Goal: Task Accomplishment & Management: Use online tool/utility

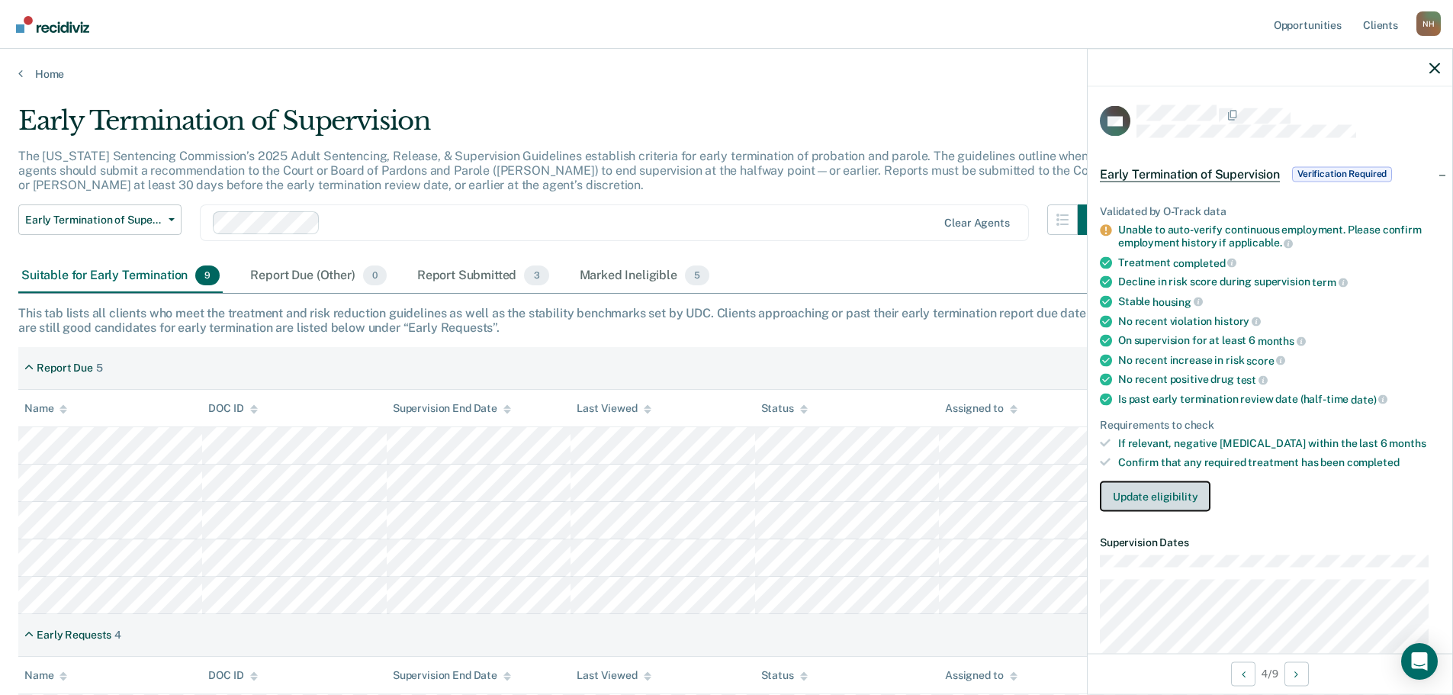
click at [1172, 484] on button "Update eligibility" at bounding box center [1155, 496] width 111 height 31
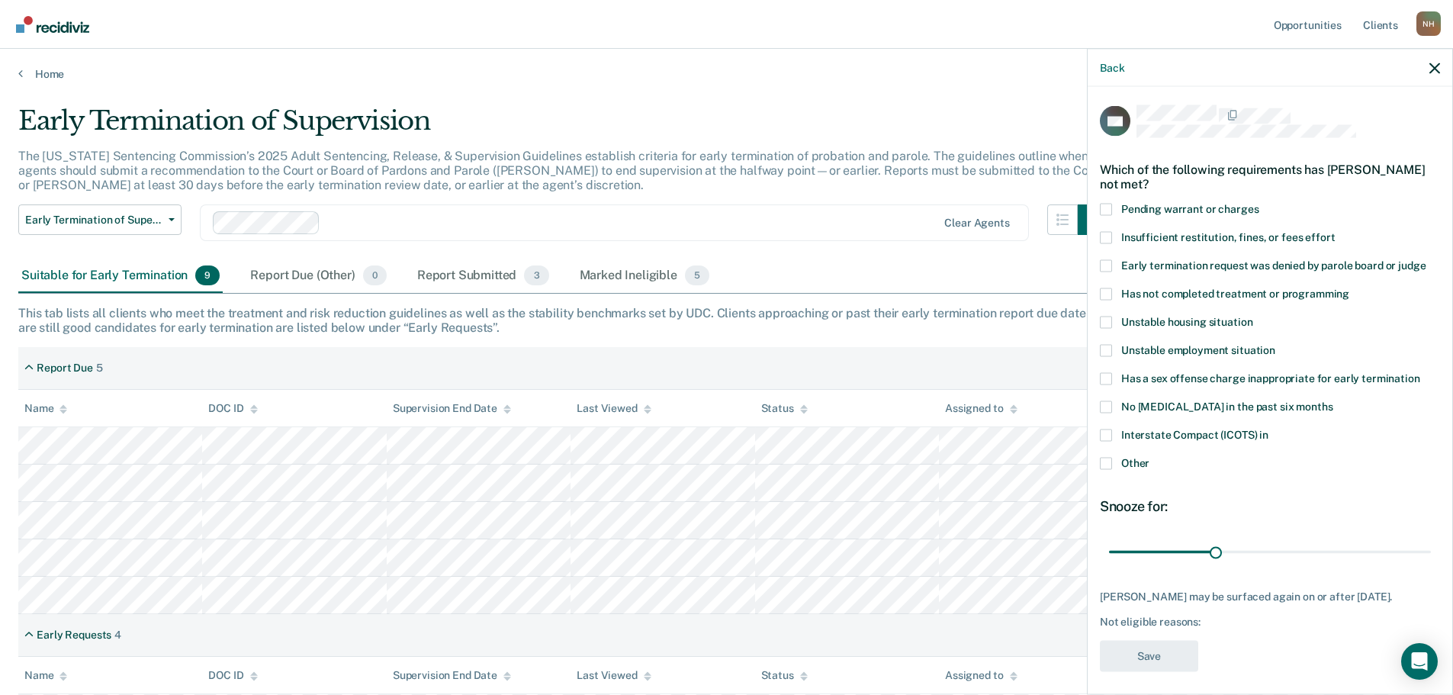
click at [1109, 294] on span at bounding box center [1106, 294] width 12 height 12
click at [1350, 288] on input "Has not completed treatment or programming" at bounding box center [1350, 288] width 0 height 0
drag, startPoint x: 1210, startPoint y: 549, endPoint x: 1313, endPoint y: 545, distance: 103.1
type input "60"
click at [1313, 545] on input "range" at bounding box center [1270, 552] width 322 height 27
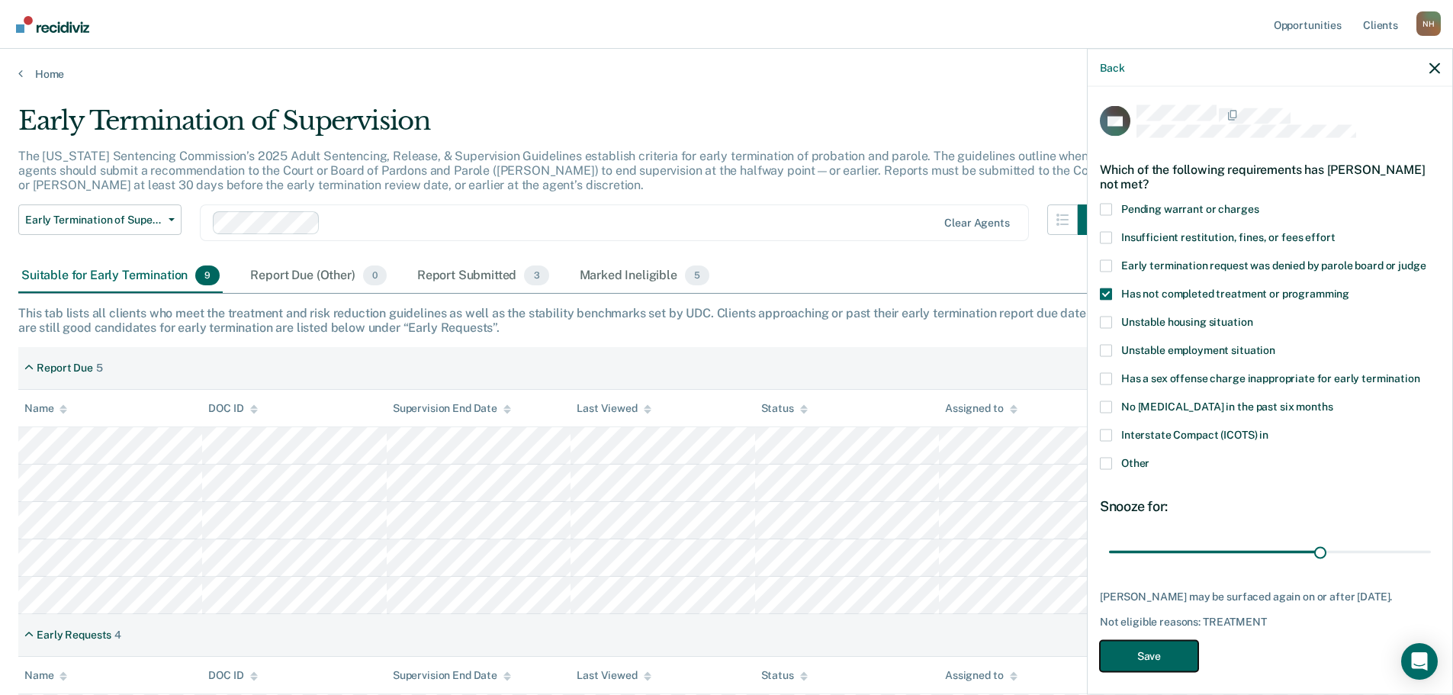
click at [1171, 658] on button "Save" at bounding box center [1149, 655] width 98 height 31
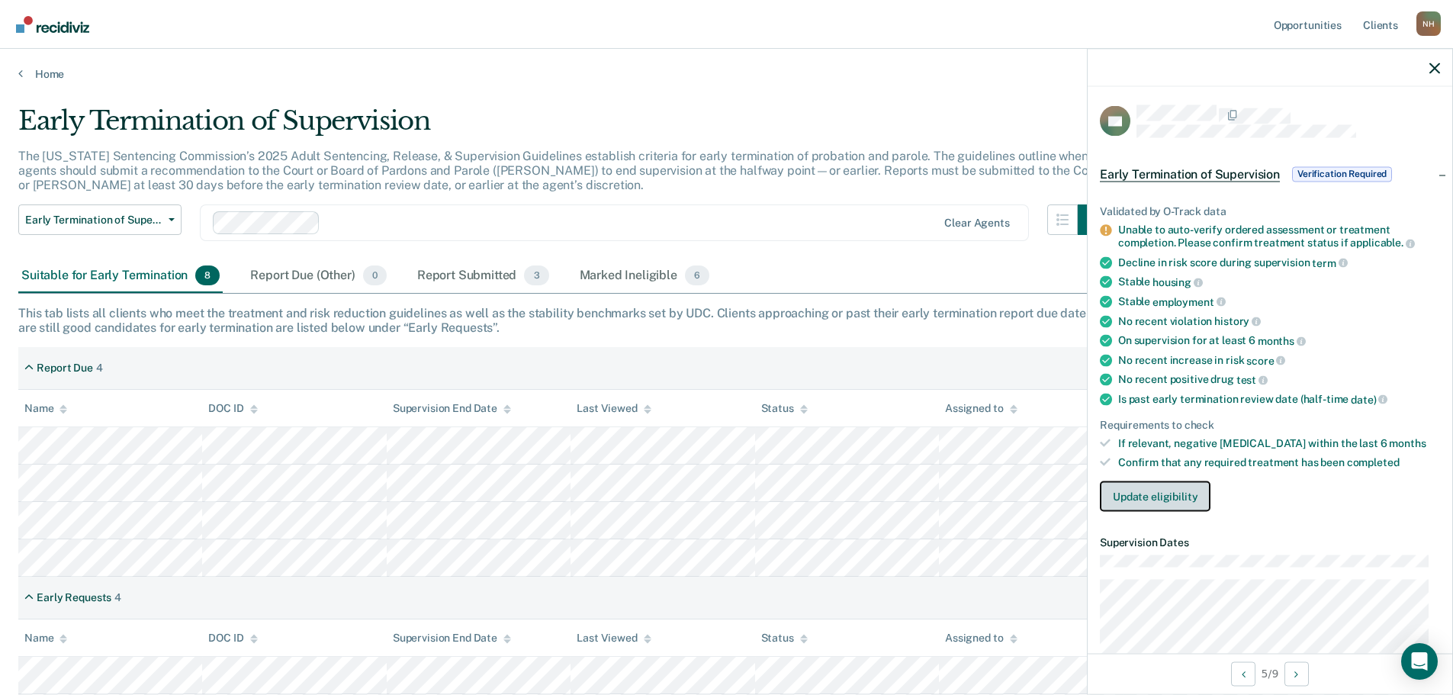
click at [1141, 492] on button "Update eligibility" at bounding box center [1155, 496] width 111 height 31
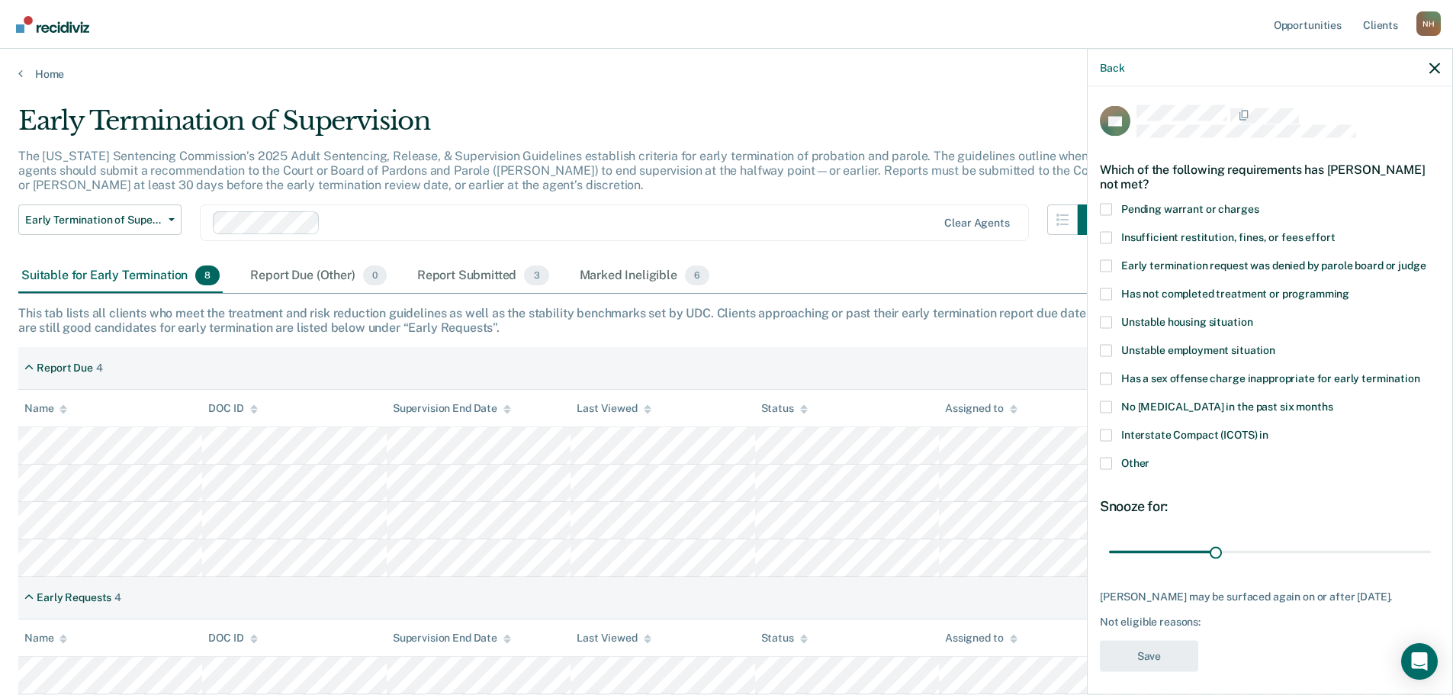
click at [1110, 295] on span at bounding box center [1106, 294] width 12 height 12
click at [1350, 288] on input "Has not completed treatment or programming" at bounding box center [1350, 288] width 0 height 0
drag, startPoint x: 1212, startPoint y: 554, endPoint x: 1313, endPoint y: 550, distance: 100.8
type input "60"
click at [1313, 550] on input "range" at bounding box center [1270, 552] width 322 height 27
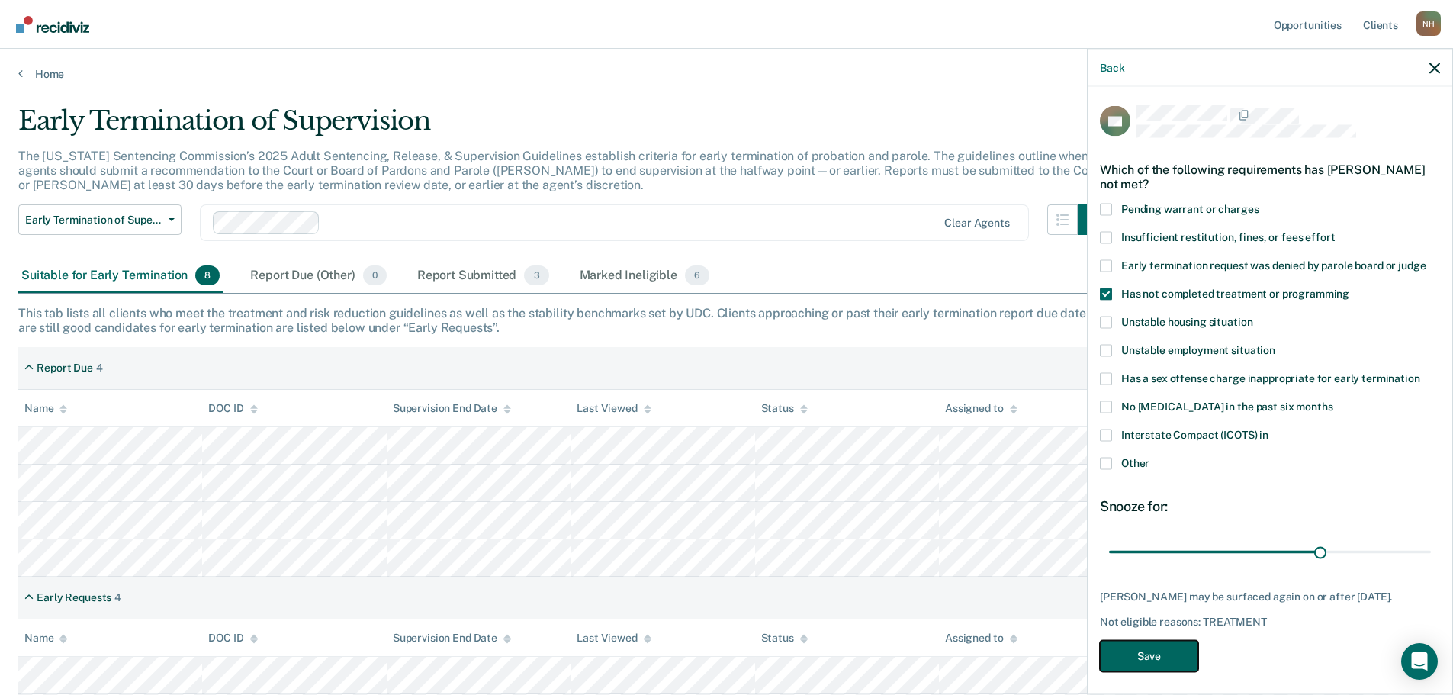
click at [1158, 671] on button "Save" at bounding box center [1149, 655] width 98 height 31
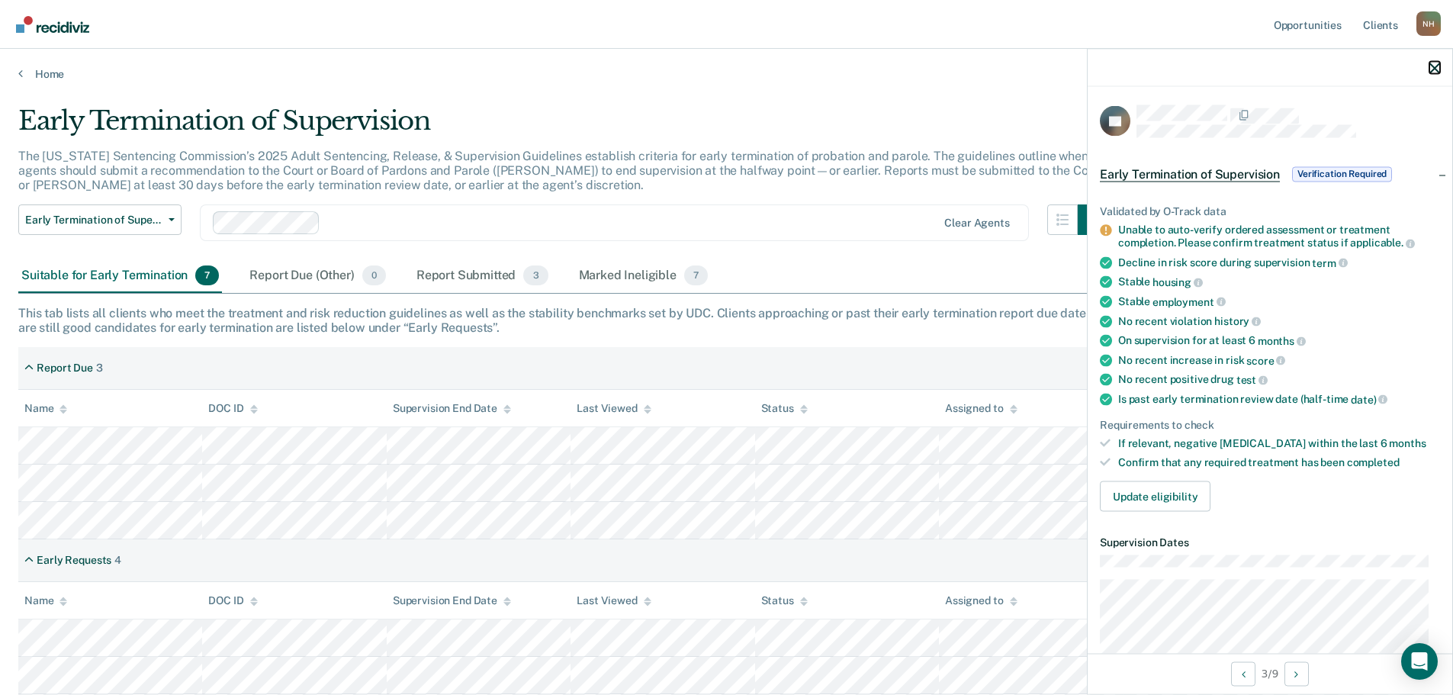
click at [1436, 69] on icon "button" at bounding box center [1435, 68] width 11 height 11
